Goal: Transaction & Acquisition: Purchase product/service

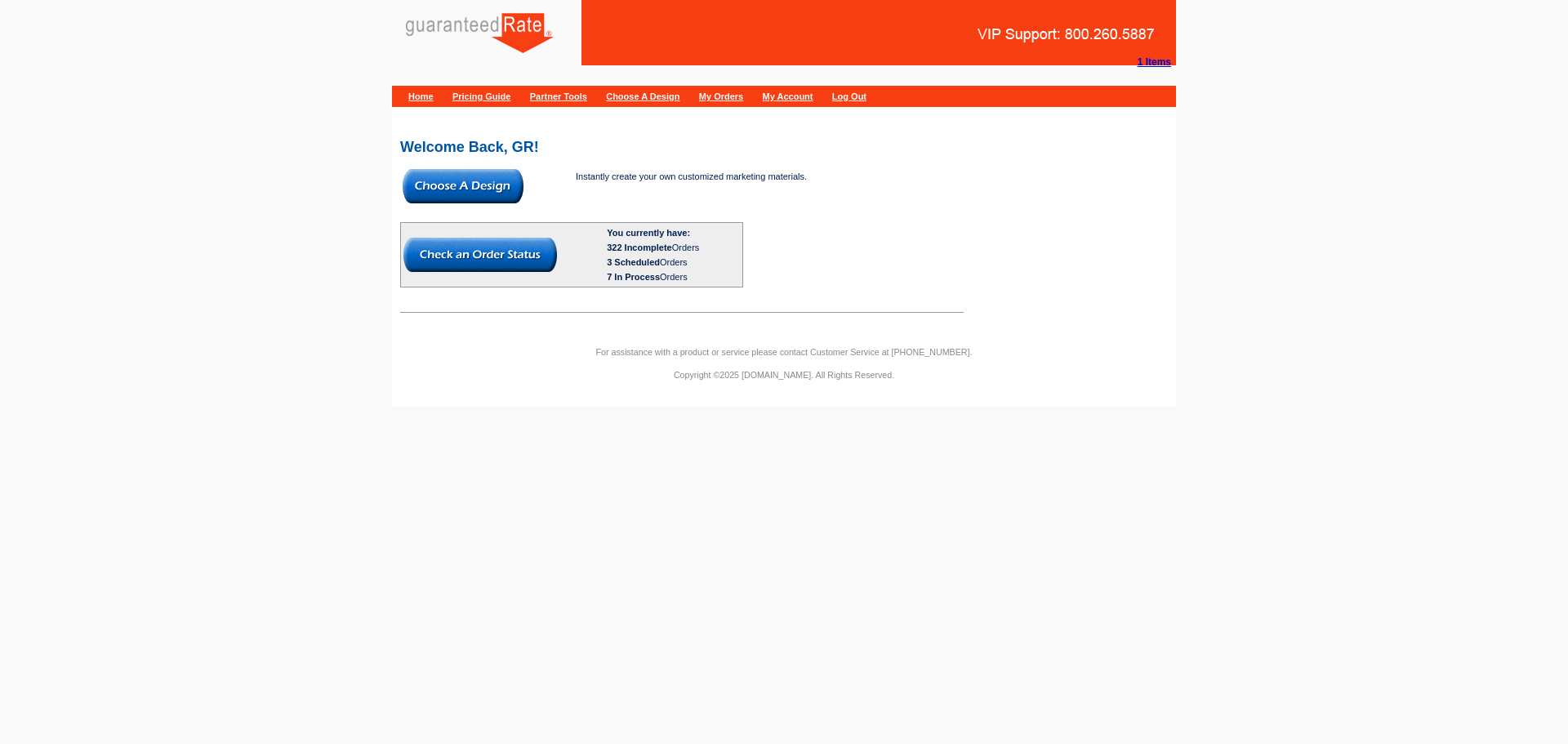
click at [463, 172] on img at bounding box center [463, 186] width 121 height 34
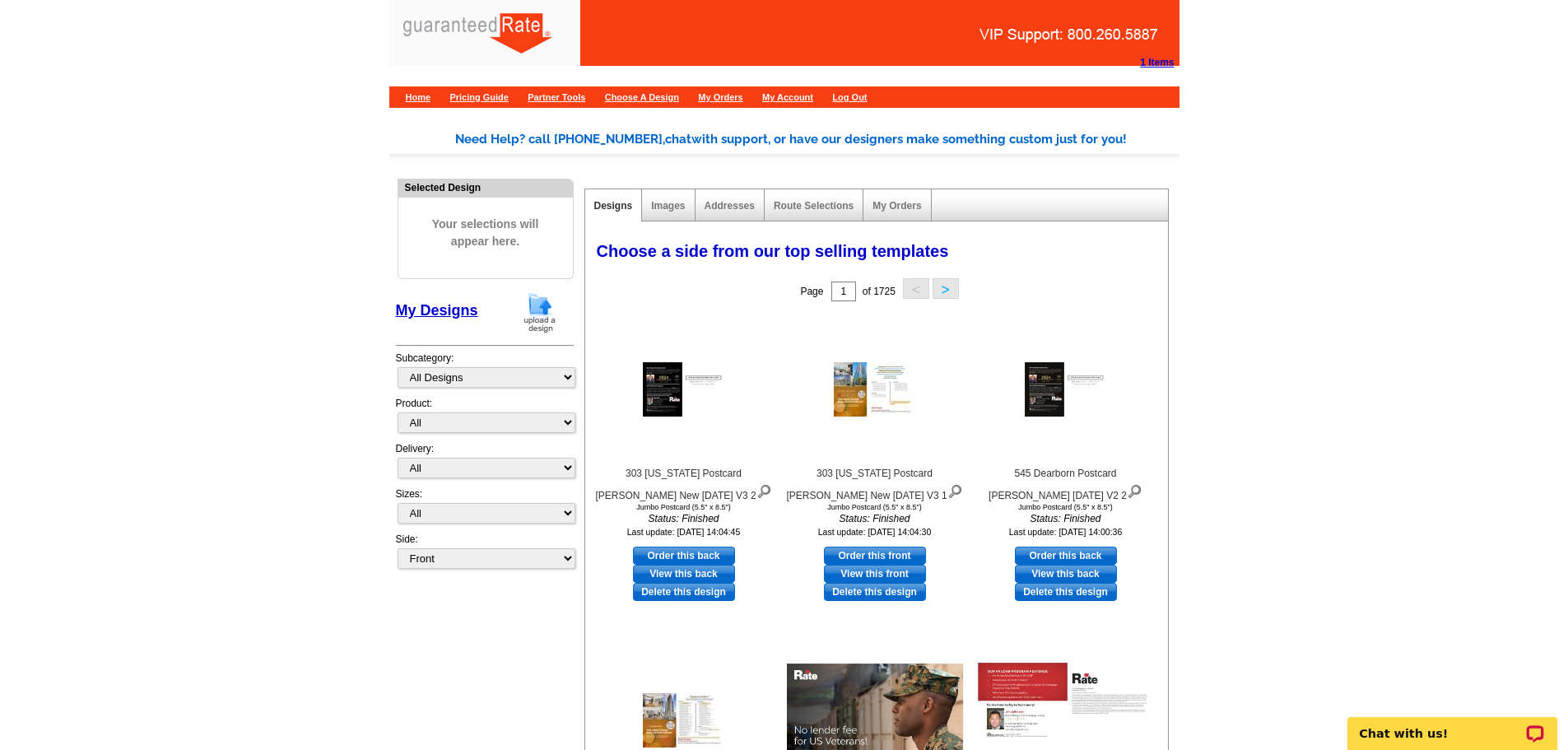
click at [549, 303] on img at bounding box center [540, 312] width 43 height 42
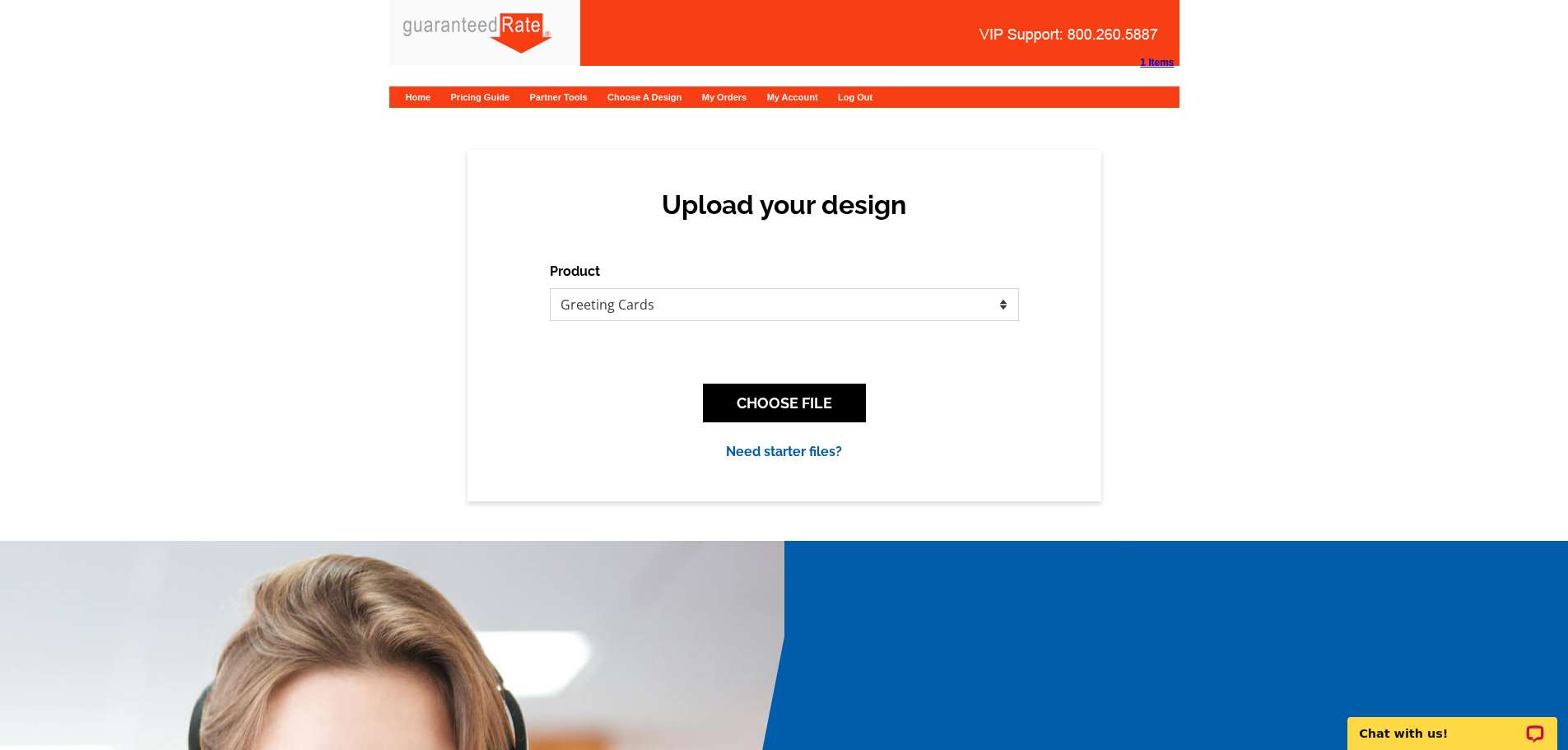
click at [867, 308] on select "Please select the type of file... Postcards Calendars Business Cards Letters an…" at bounding box center [784, 304] width 469 height 33
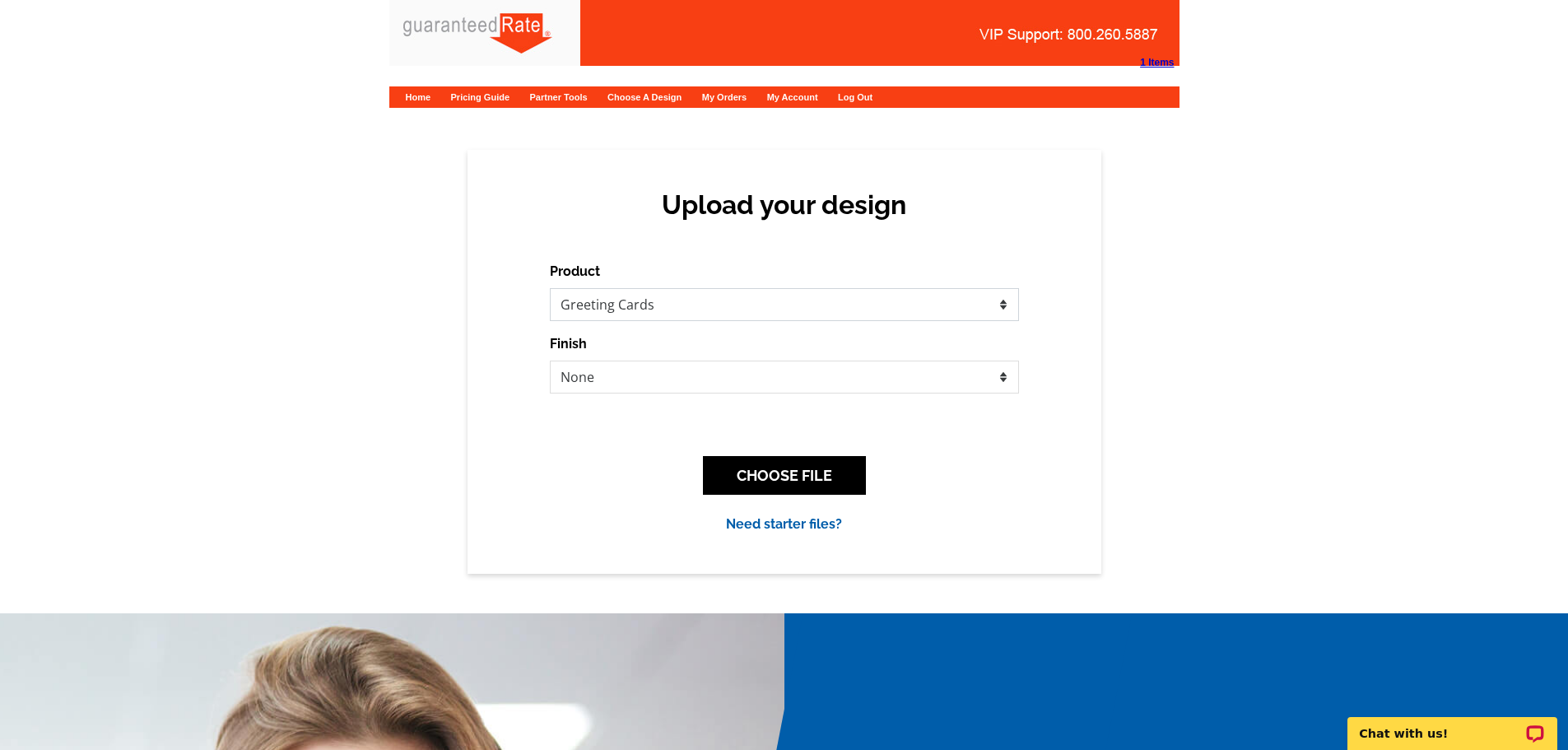
select select "4"
click at [549, 288] on select "Please select the type of file... Postcards Calendars Business Cards Letters an…" at bounding box center [784, 304] width 469 height 33
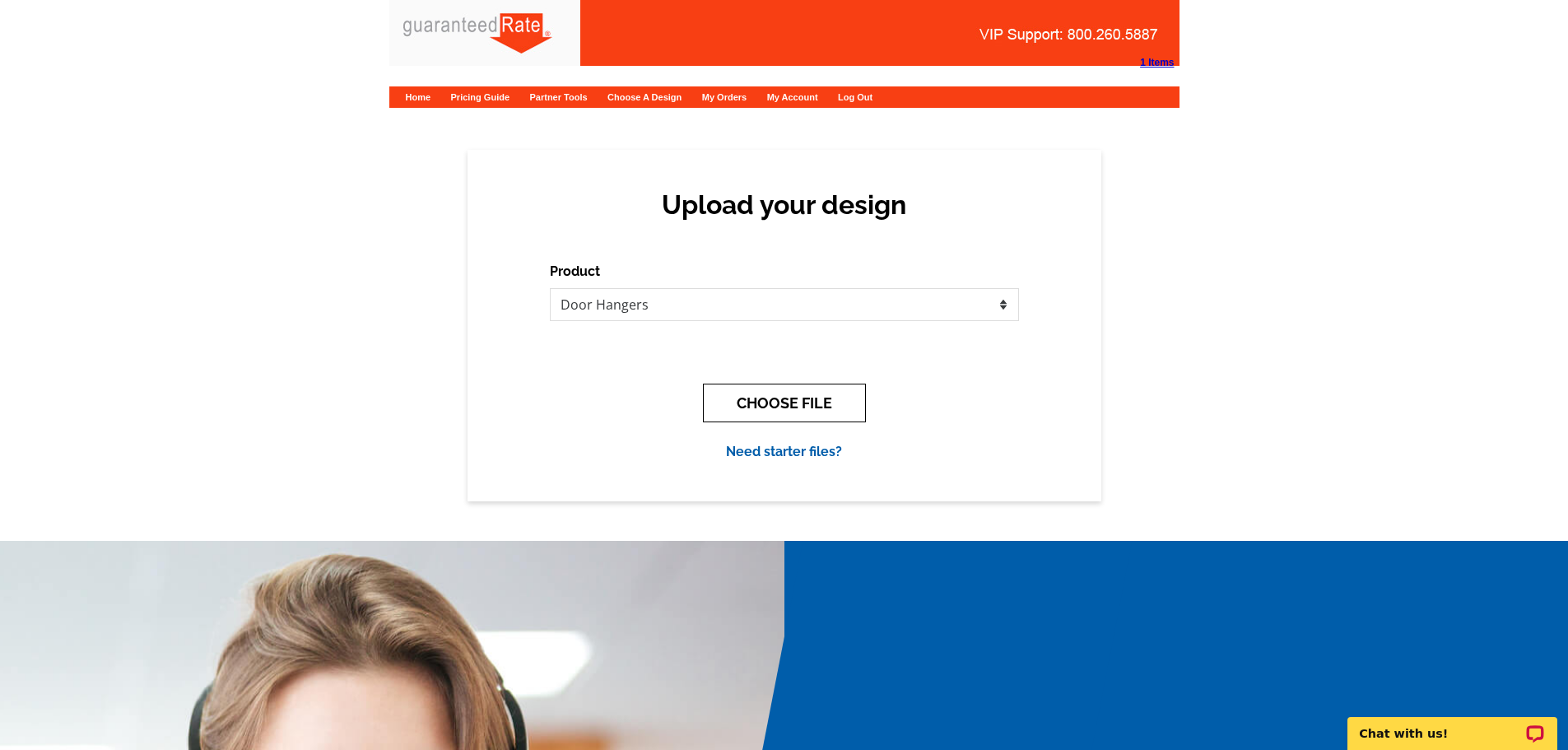
click at [791, 405] on button "CHOOSE FILE" at bounding box center [784, 403] width 163 height 39
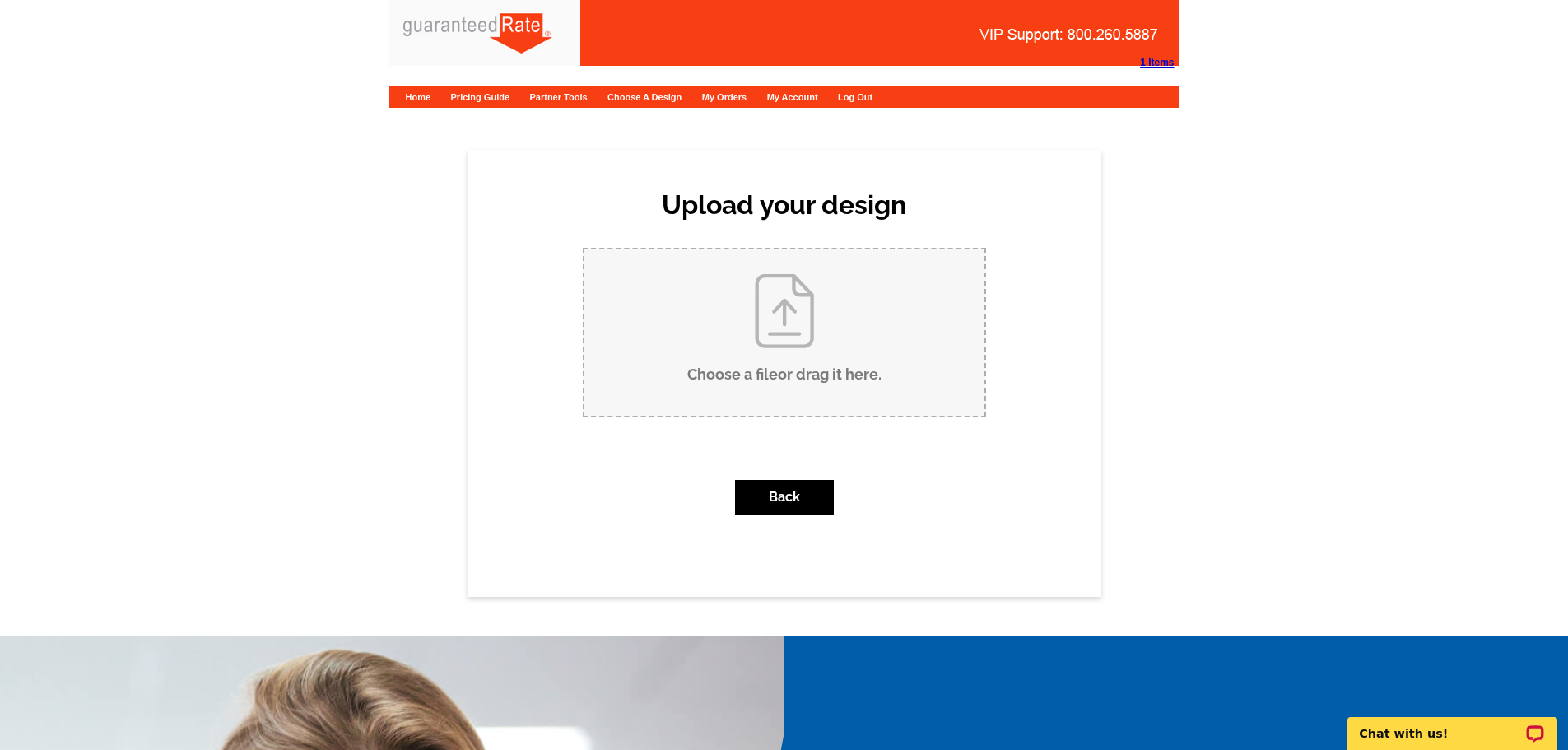
click at [795, 359] on input "Choose a file or drag it here ." at bounding box center [784, 332] width 400 height 166
type input "C:\fakepath\Rowan CoBranded Non Door Hanger Final v3.pdf"
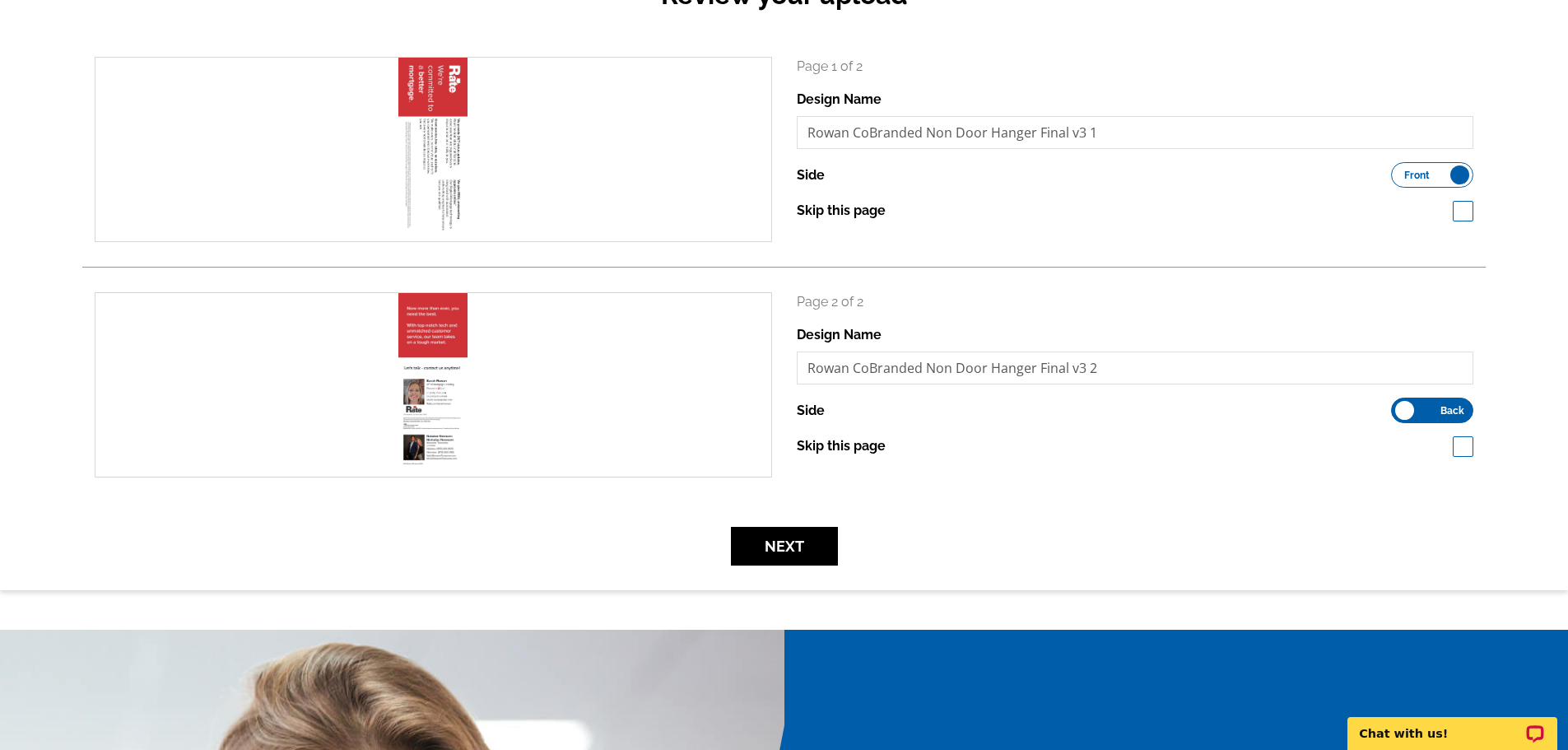
scroll to position [247, 0]
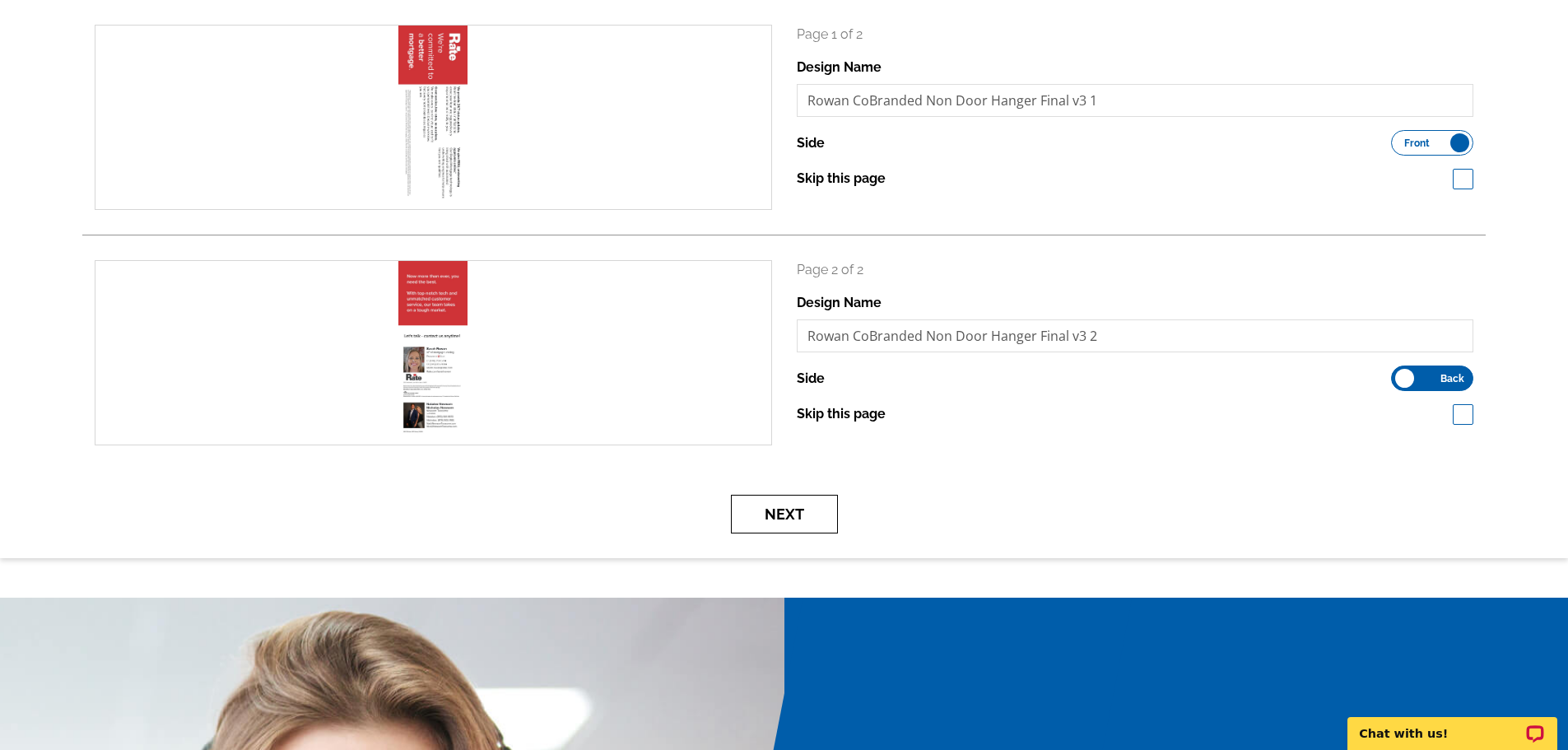
click at [765, 518] on button "Next" at bounding box center [784, 514] width 107 height 39
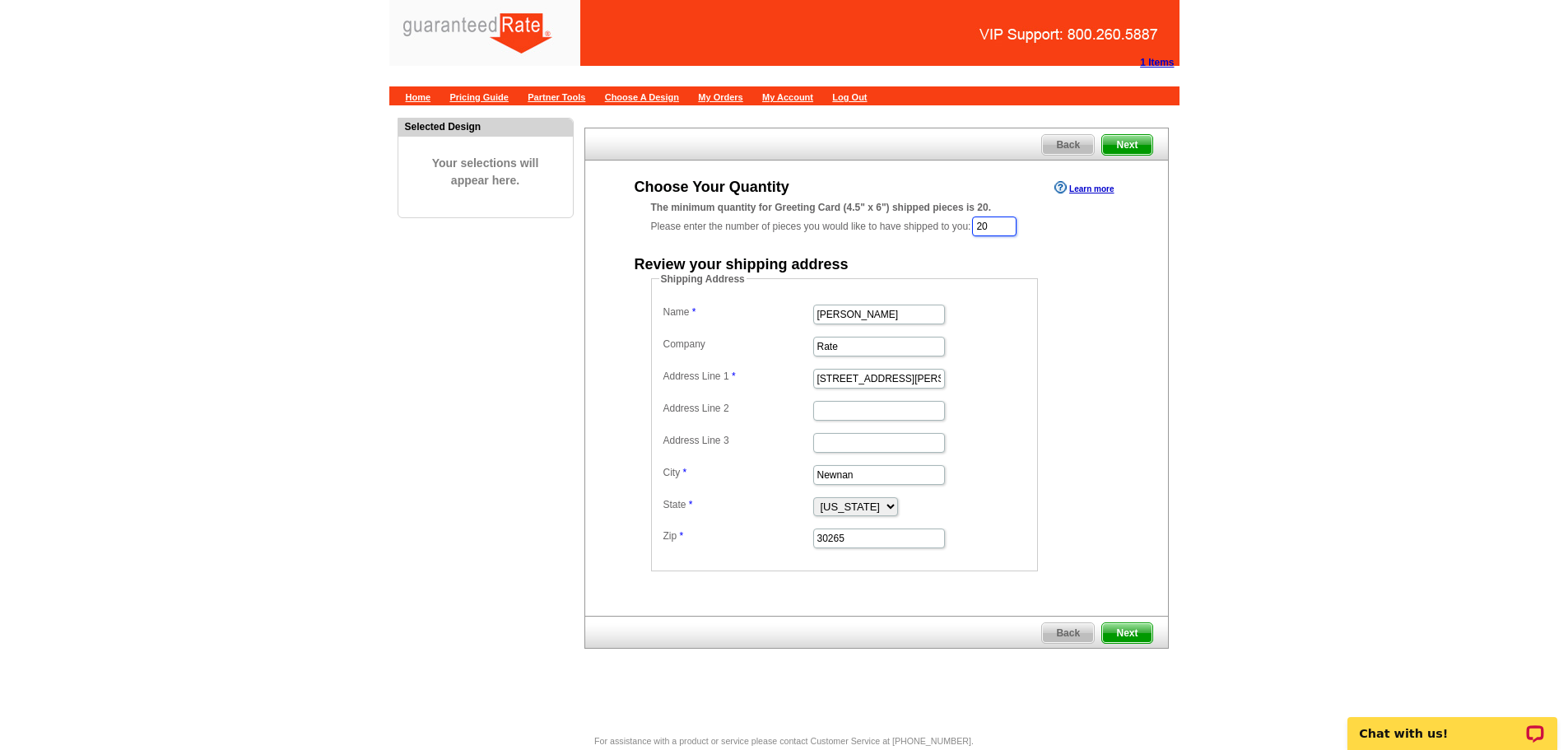
click at [1008, 230] on input "20" at bounding box center [994, 226] width 45 height 20
type input "2"
type input "1"
type input "200"
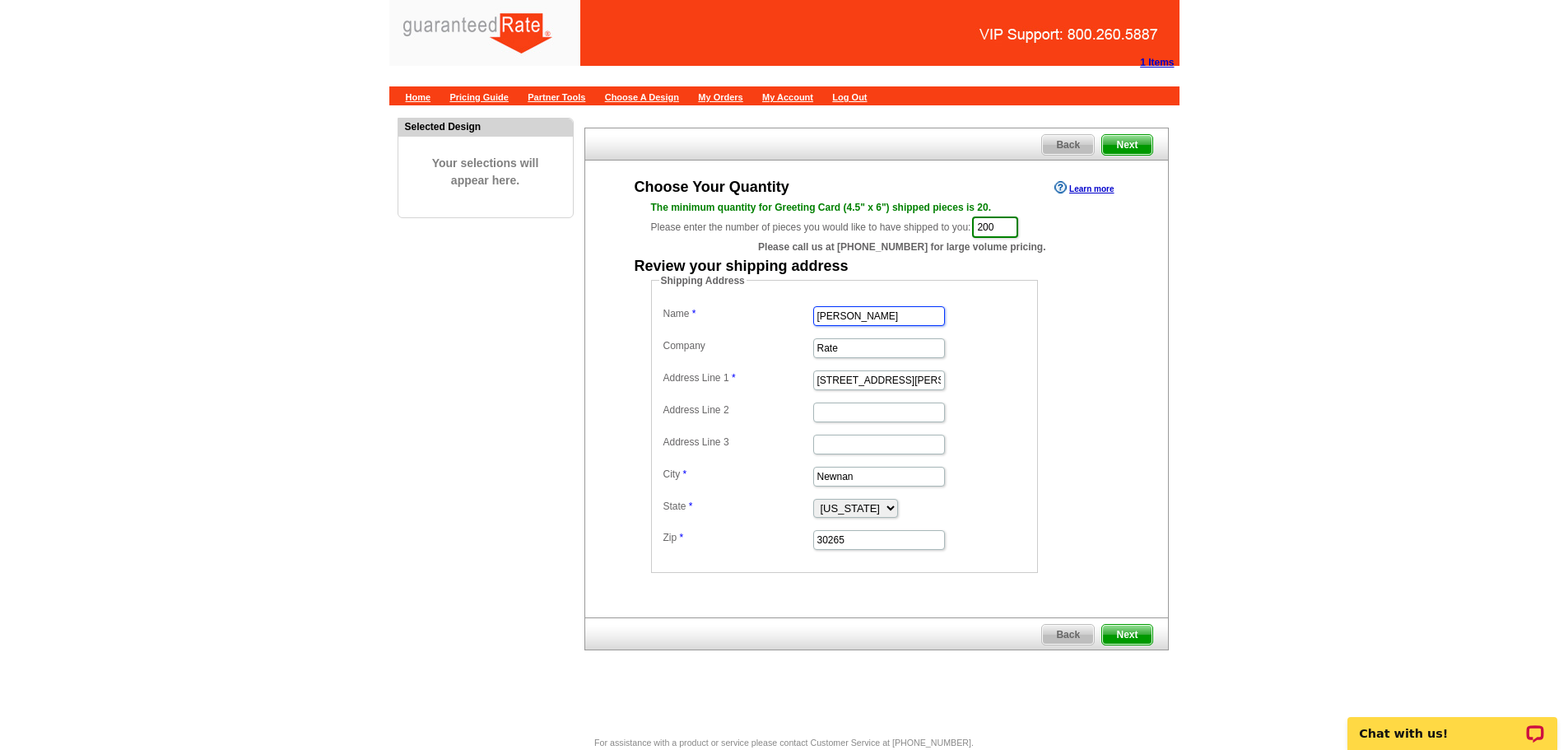
drag, startPoint x: 909, startPoint y: 313, endPoint x: 767, endPoint y: 317, distance: 142.1
click at [767, 317] on dl "Name Marisa Jarkezian Company Rate Address Line 1 34 Blake Ridge Address Line 2…" at bounding box center [844, 427] width 370 height 249
type input "Natalee"
click at [1120, 634] on span "Next" at bounding box center [1126, 635] width 50 height 20
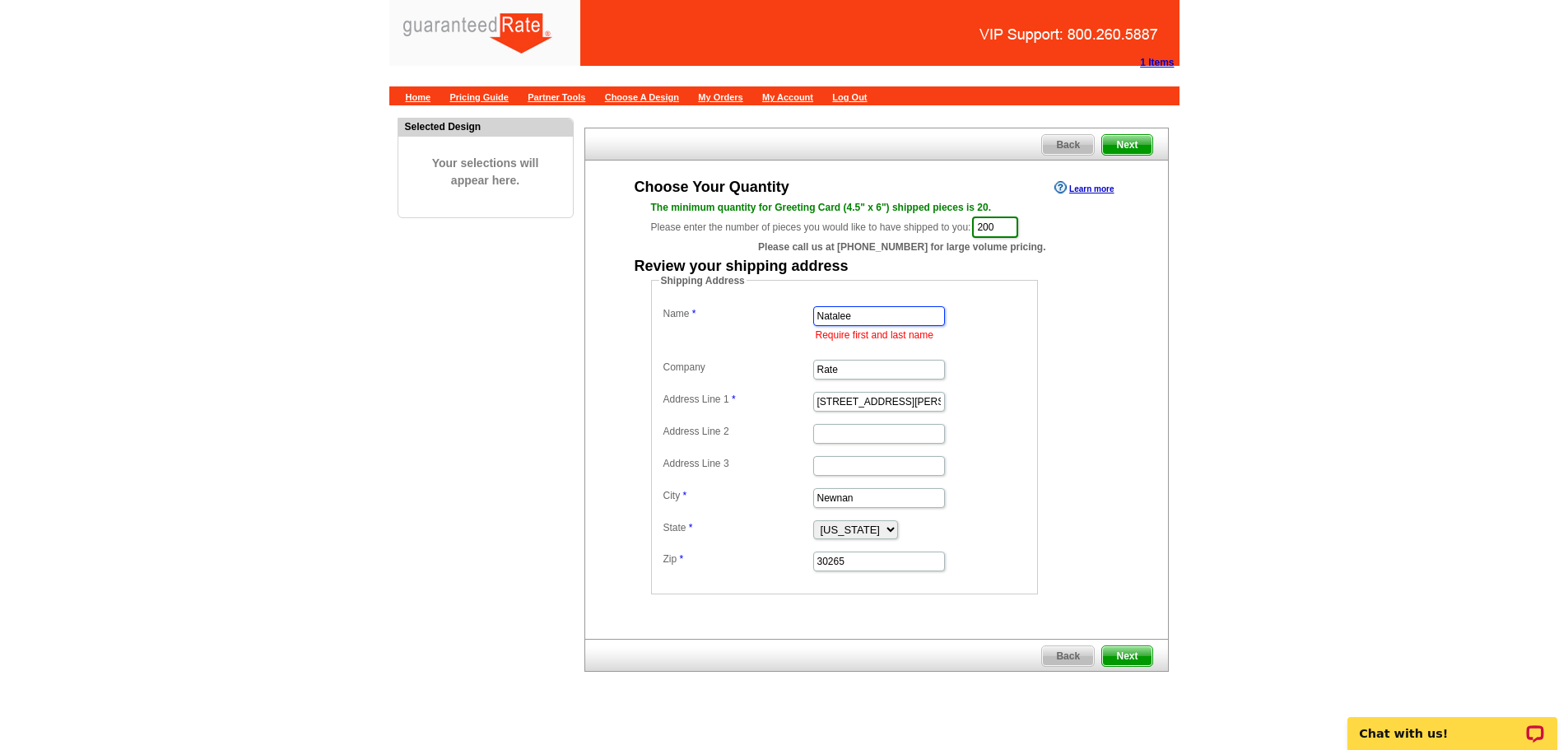
click at [901, 319] on input "Natalee" at bounding box center [879, 316] width 132 height 20
type input "Natalee Newsom"
click at [1123, 639] on div "Back Next" at bounding box center [877, 656] width 585 height 33
click at [1125, 645] on link "Next" at bounding box center [1126, 656] width 51 height 21
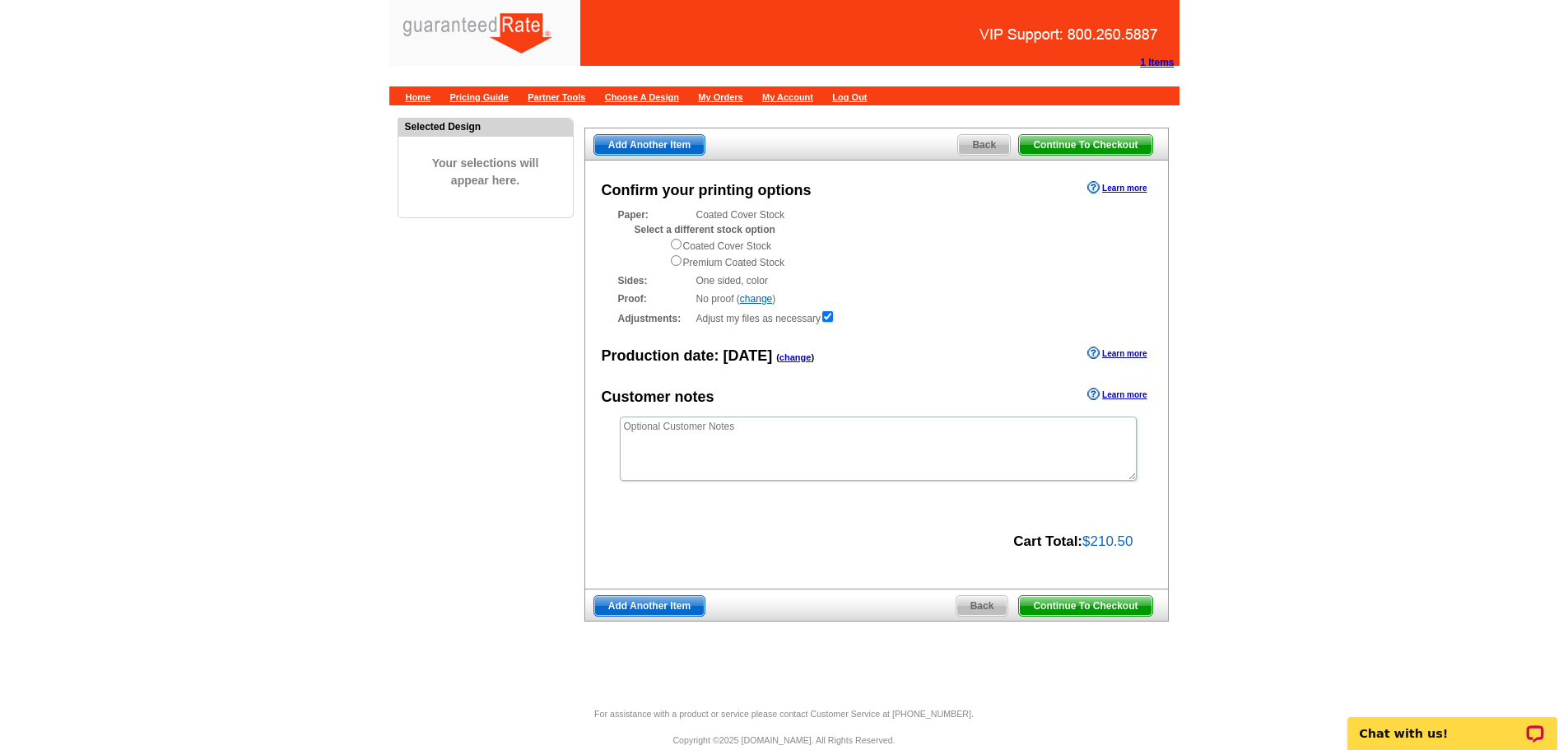
click at [967, 607] on span "Back" at bounding box center [982, 606] width 52 height 20
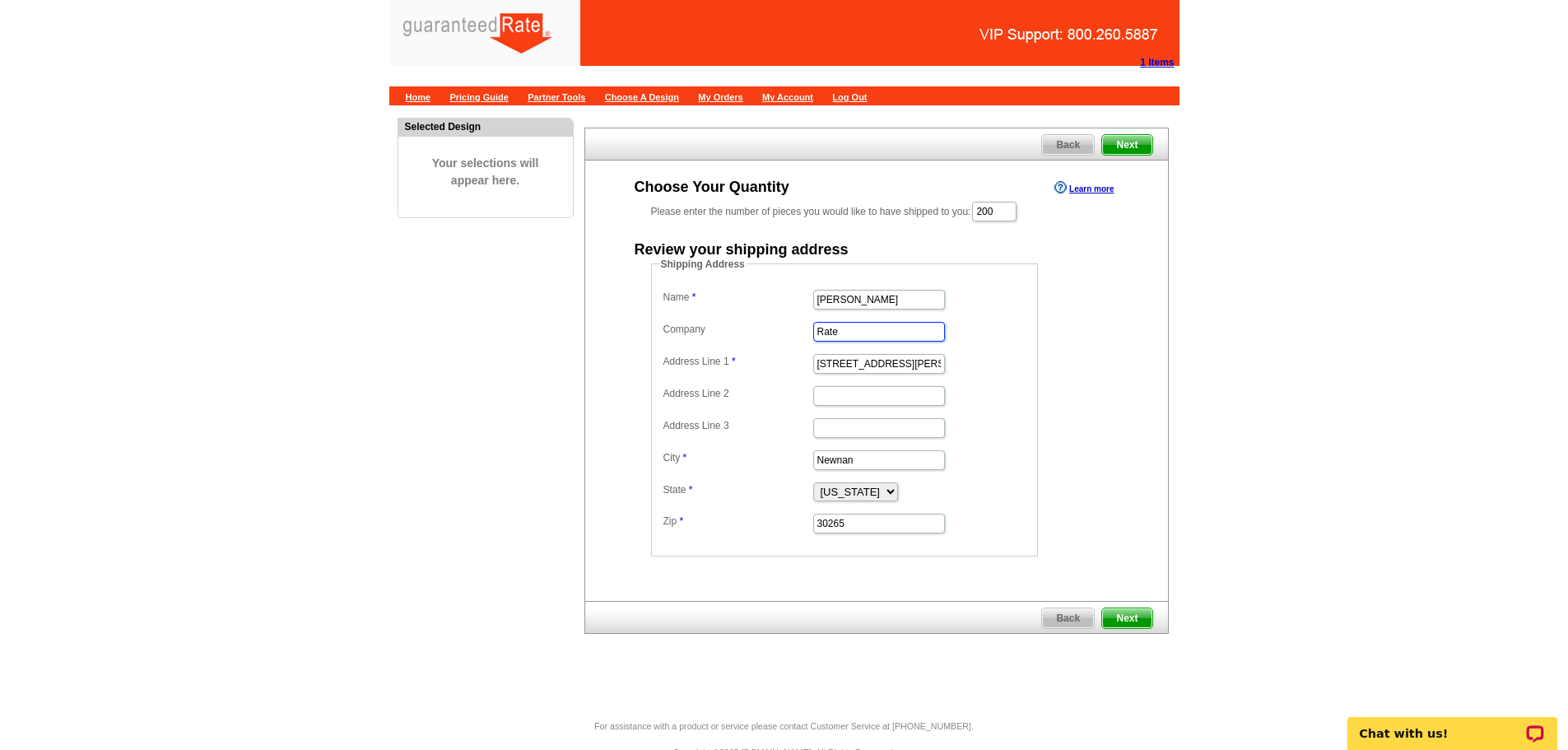
click at [753, 324] on dl "Name [PERSON_NAME] Company Rate Address Line 1 34 [PERSON_NAME] Address Line 2 …" at bounding box center [844, 409] width 370 height 249
click at [883, 361] on input "[STREET_ADDRESS][PERSON_NAME]" at bounding box center [879, 364] width 132 height 20
drag, startPoint x: 894, startPoint y: 365, endPoint x: 792, endPoint y: 362, distance: 102.0
click at [792, 362] on dl "Name [PERSON_NAME] Company Address Line 1 34 [PERSON_NAME] Address Line 2 Addre…" at bounding box center [844, 409] width 370 height 249
type input "52850 CR 21 [PERSON_NAME]"
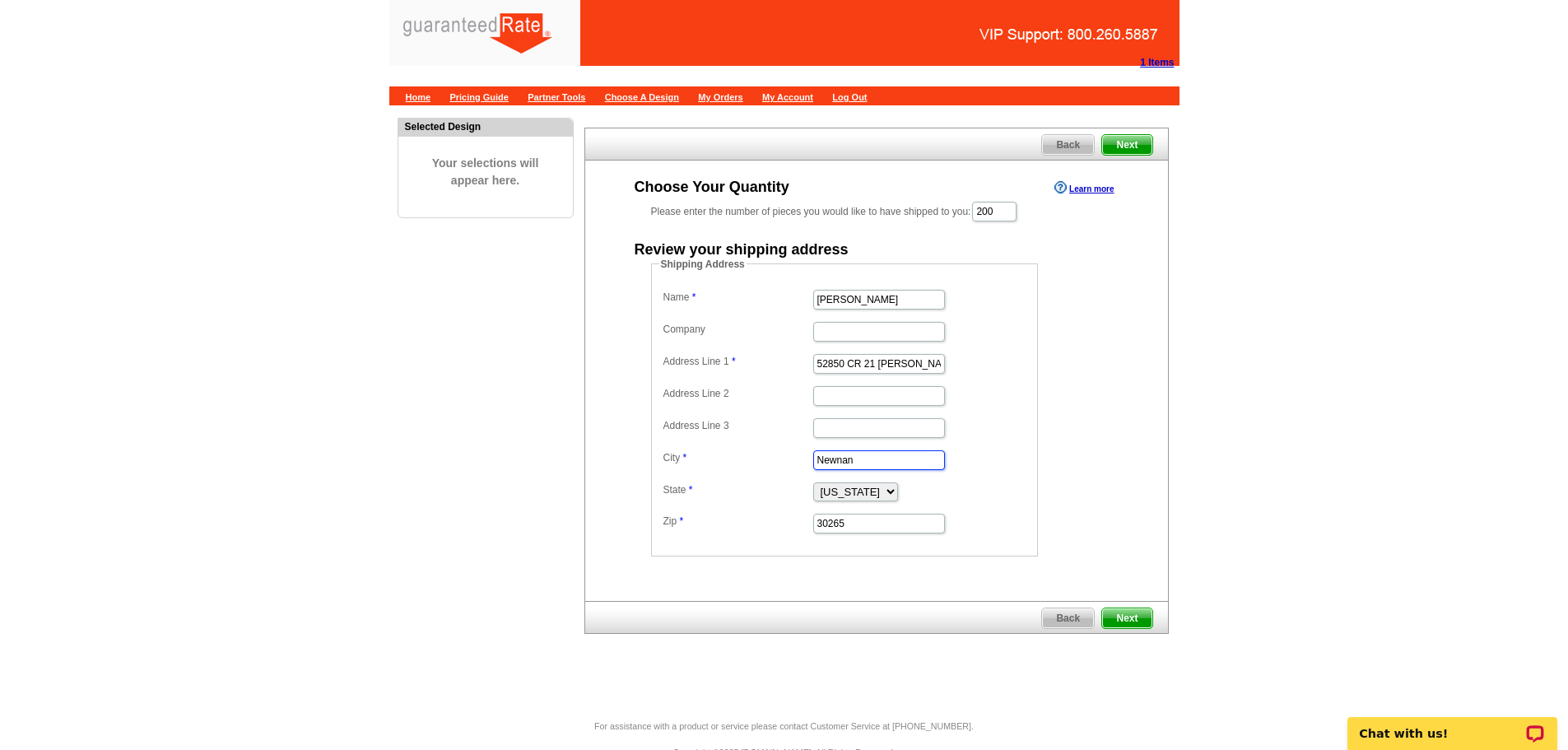
drag, startPoint x: 885, startPoint y: 463, endPoint x: 753, endPoint y: 439, distance: 134.2
click at [753, 439] on dl "Name [PERSON_NAME] Company Address Line 1 52850 CR 21 [PERSON_NAME] Address Lin…" at bounding box center [844, 409] width 370 height 249
type input "[PERSON_NAME]"
click at [897, 494] on select "[US_STATE] [US_STATE] [US_STATE] [US_STATE] [US_STATE] [US_STATE] [US_STATE] [U…" at bounding box center [856, 492] width 85 height 19
select select "CO"
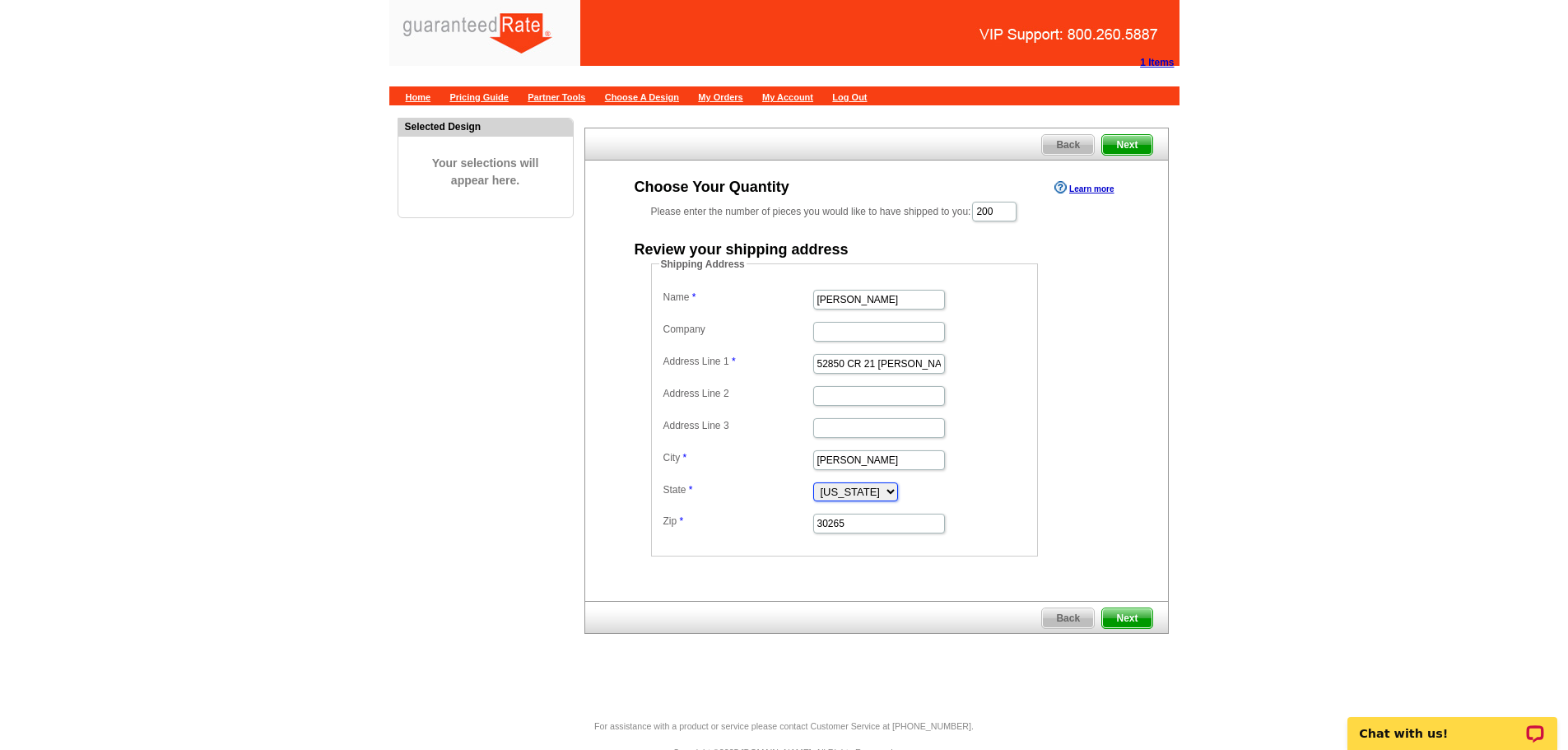
click at [814, 483] on select "[US_STATE] [US_STATE] [US_STATE] [US_STATE] [US_STATE] [US_STATE] [US_STATE] [U…" at bounding box center [856, 492] width 85 height 19
drag, startPoint x: 904, startPoint y: 358, endPoint x: 874, endPoint y: 361, distance: 30.1
click at [874, 361] on input "52850 CR 21 [PERSON_NAME]" at bounding box center [879, 364] width 132 height 20
type input "52850 CR 21"
drag, startPoint x: 851, startPoint y: 524, endPoint x: 753, endPoint y: 533, distance: 98.4
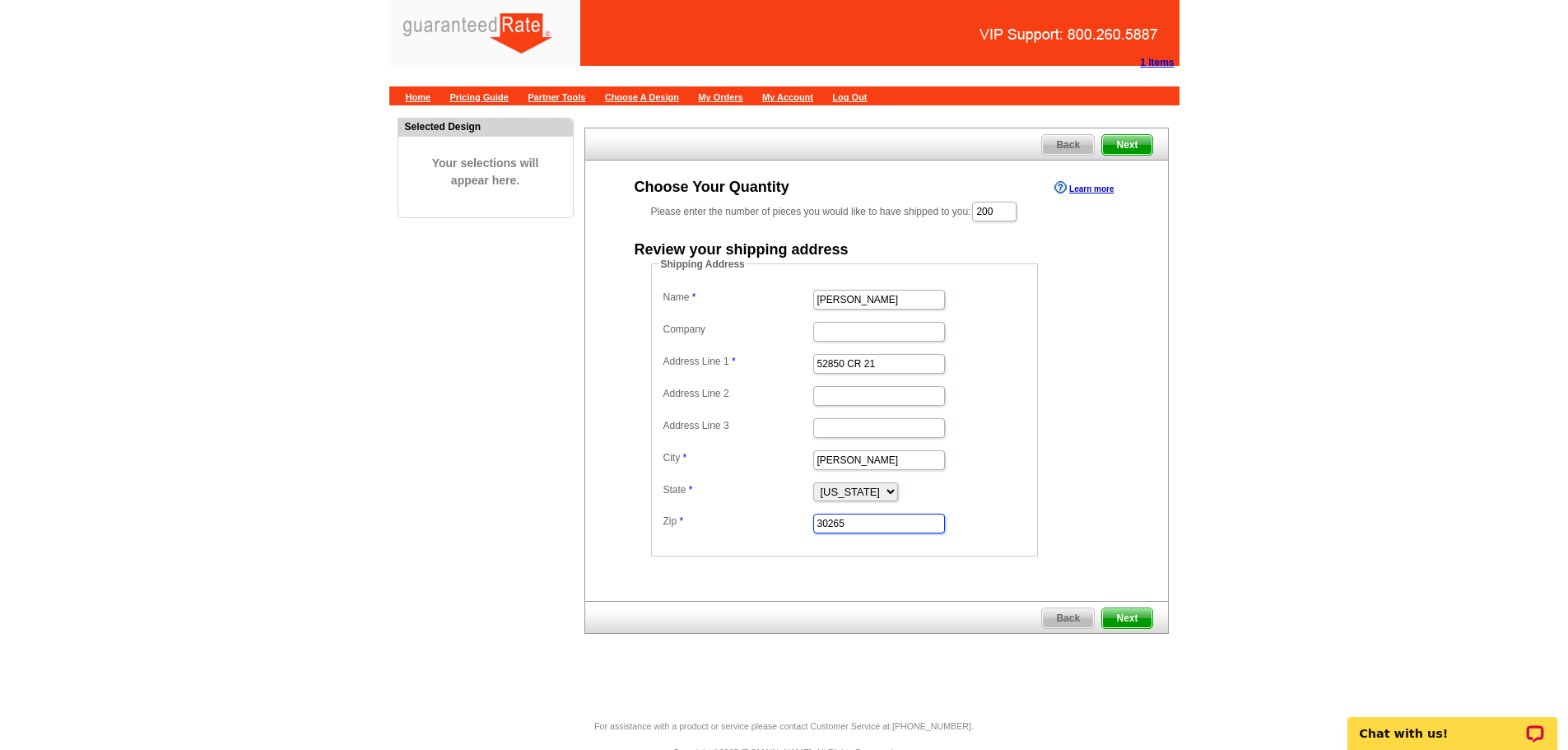
click at [753, 533] on dd "30265" at bounding box center [844, 522] width 370 height 26
type input "80612"
click at [943, 357] on dd "52850 CR 21" at bounding box center [844, 363] width 370 height 26
click at [1120, 625] on span "Next" at bounding box center [1126, 618] width 50 height 20
